Goal: Information Seeking & Learning: Learn about a topic

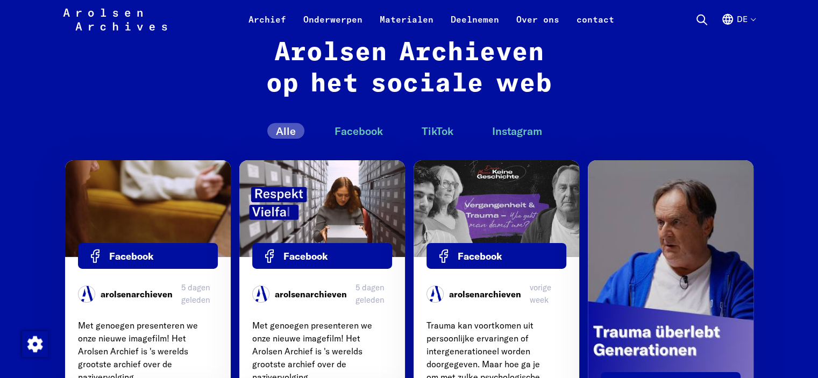
scroll to position [3467, 0]
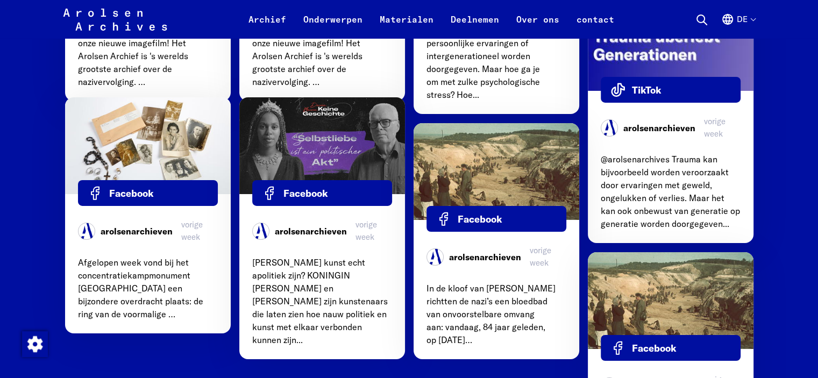
scroll to position [3754, 0]
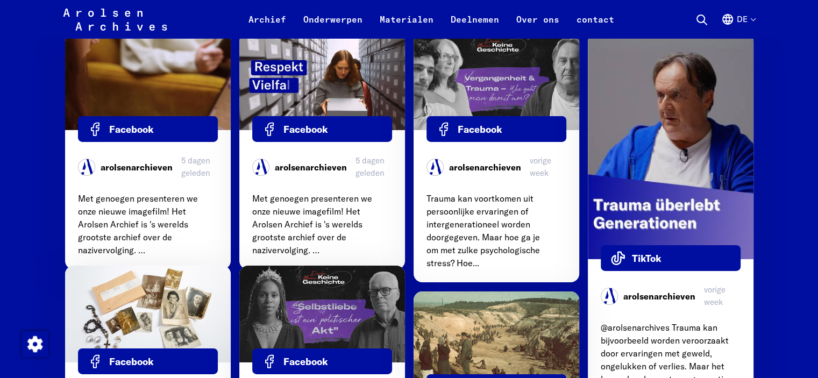
scroll to position [3577, 0]
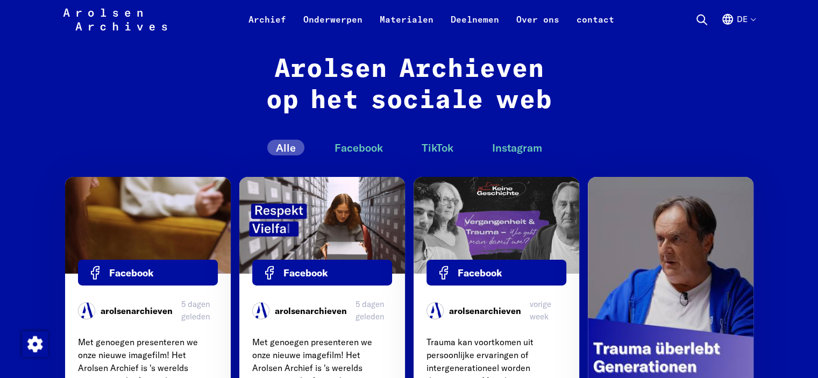
scroll to position [3433, 0]
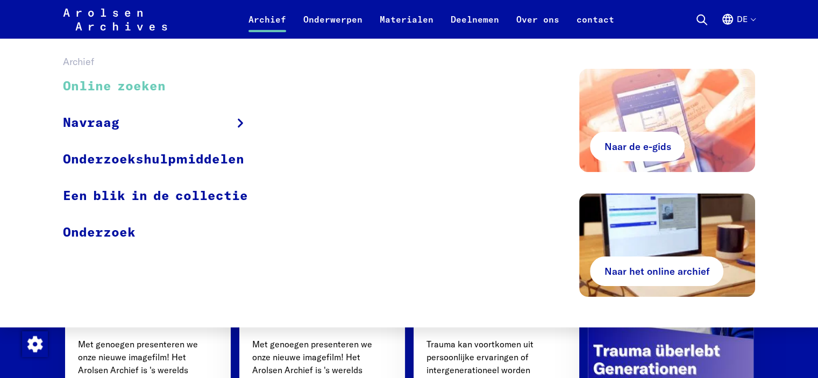
click at [122, 83] on font "Online zoeken" at bounding box center [114, 86] width 103 height 13
